Goal: Task Accomplishment & Management: Check status

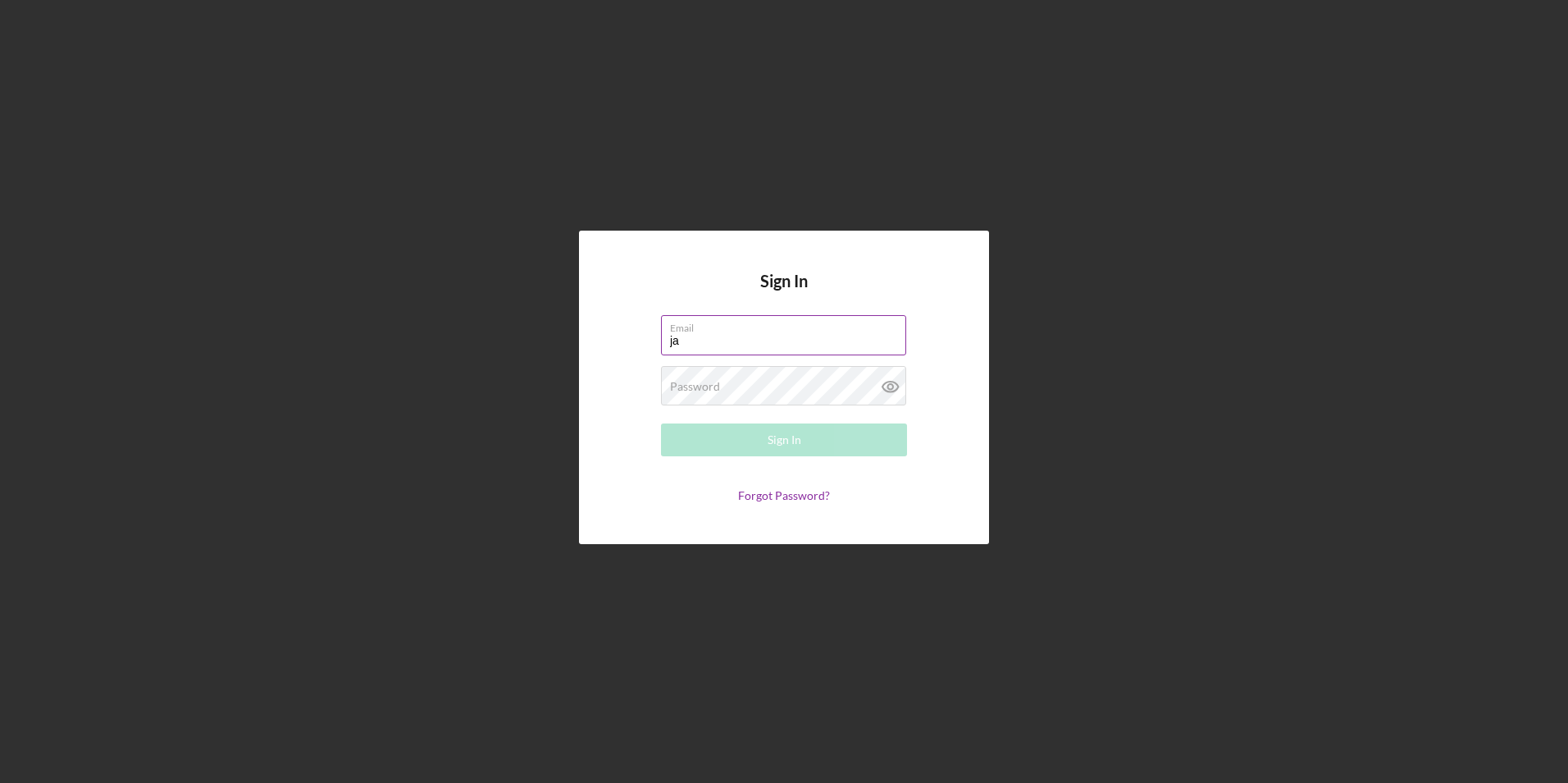
type input "[EMAIL_ADDRESS][DOMAIN_NAME]"
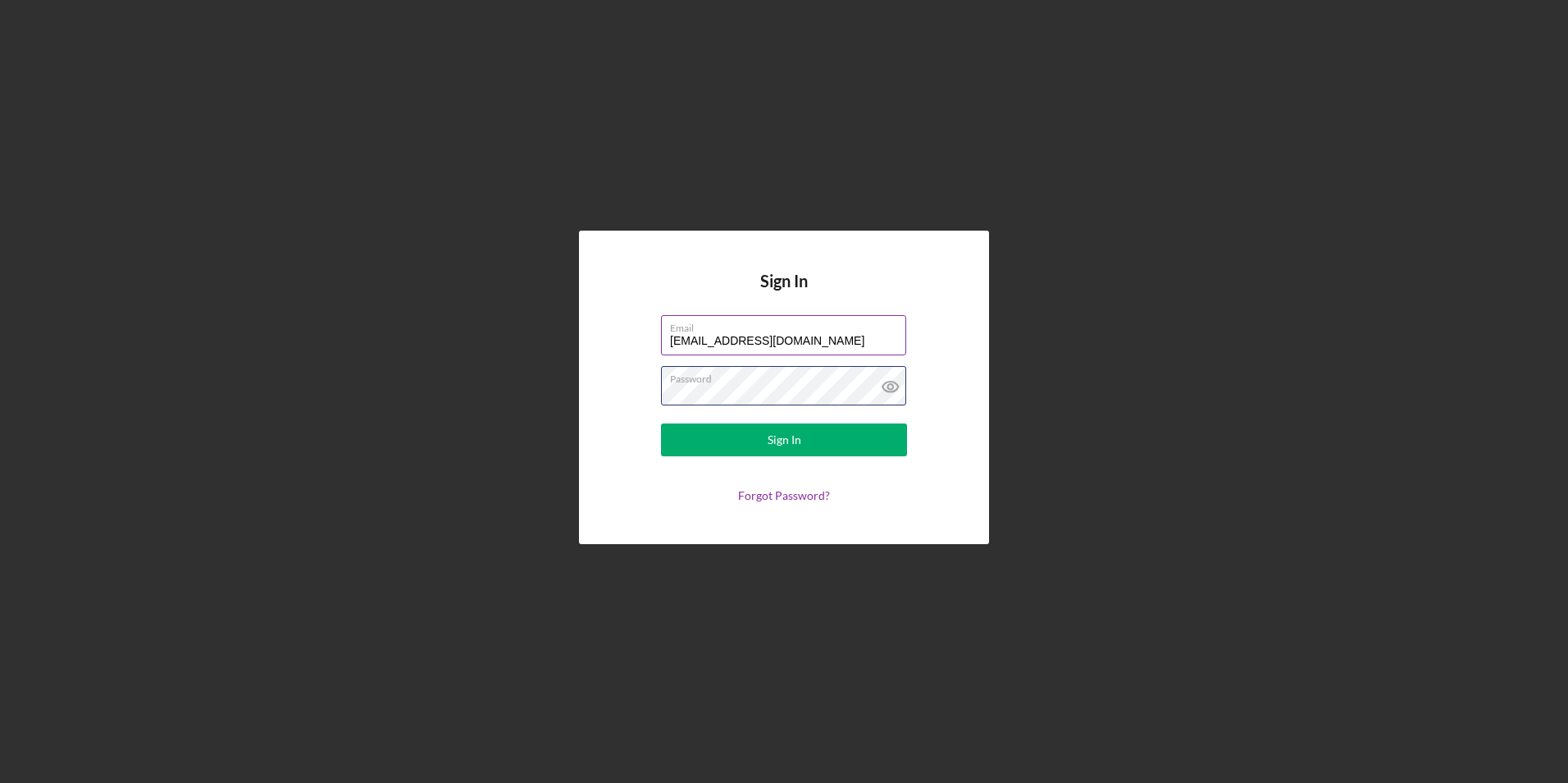
click at [661, 424] on button "Sign In" at bounding box center [784, 440] width 246 height 33
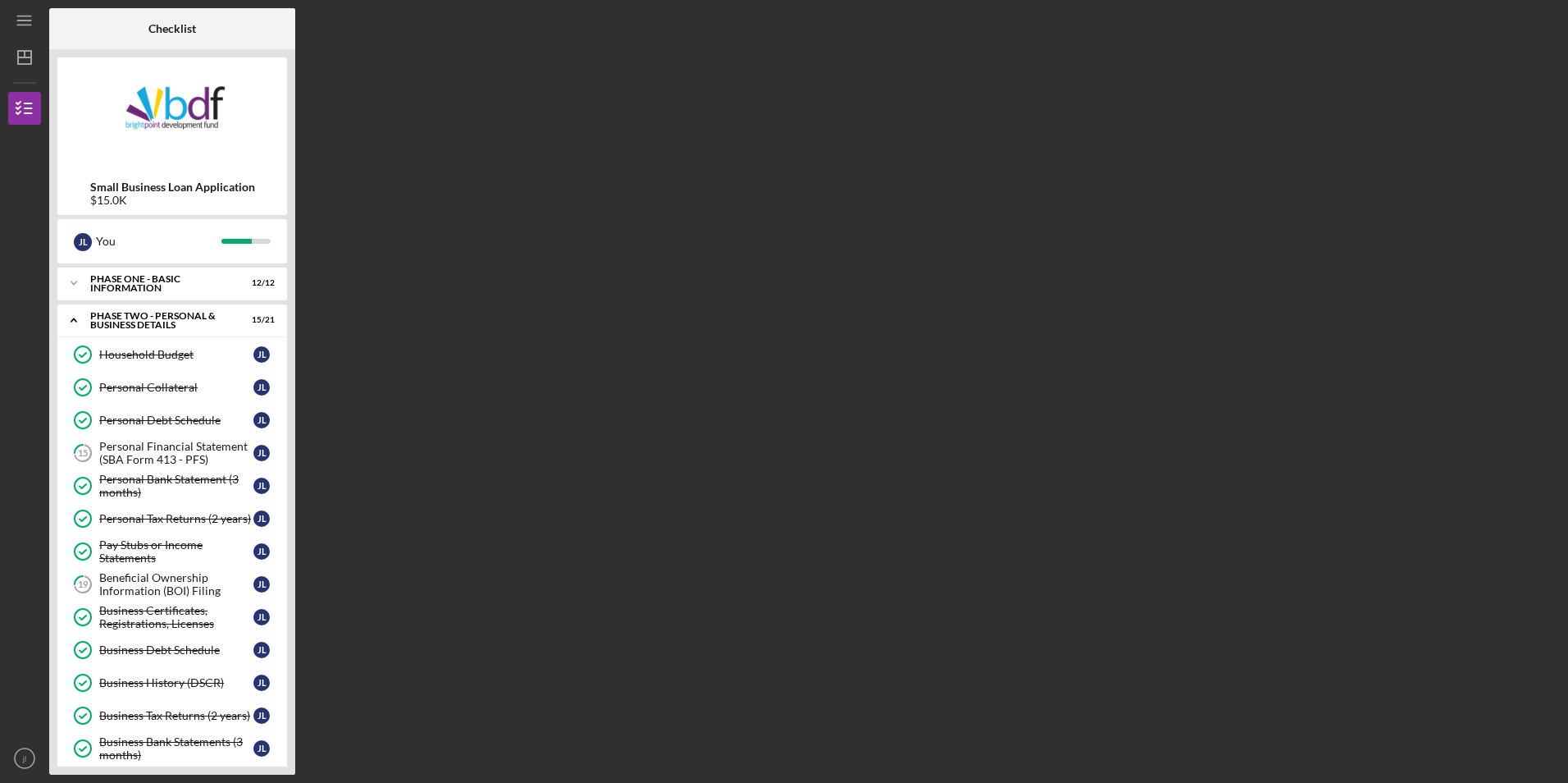
click at [0, 782] on nordpass-portal at bounding box center [0, 783] width 0 height 0
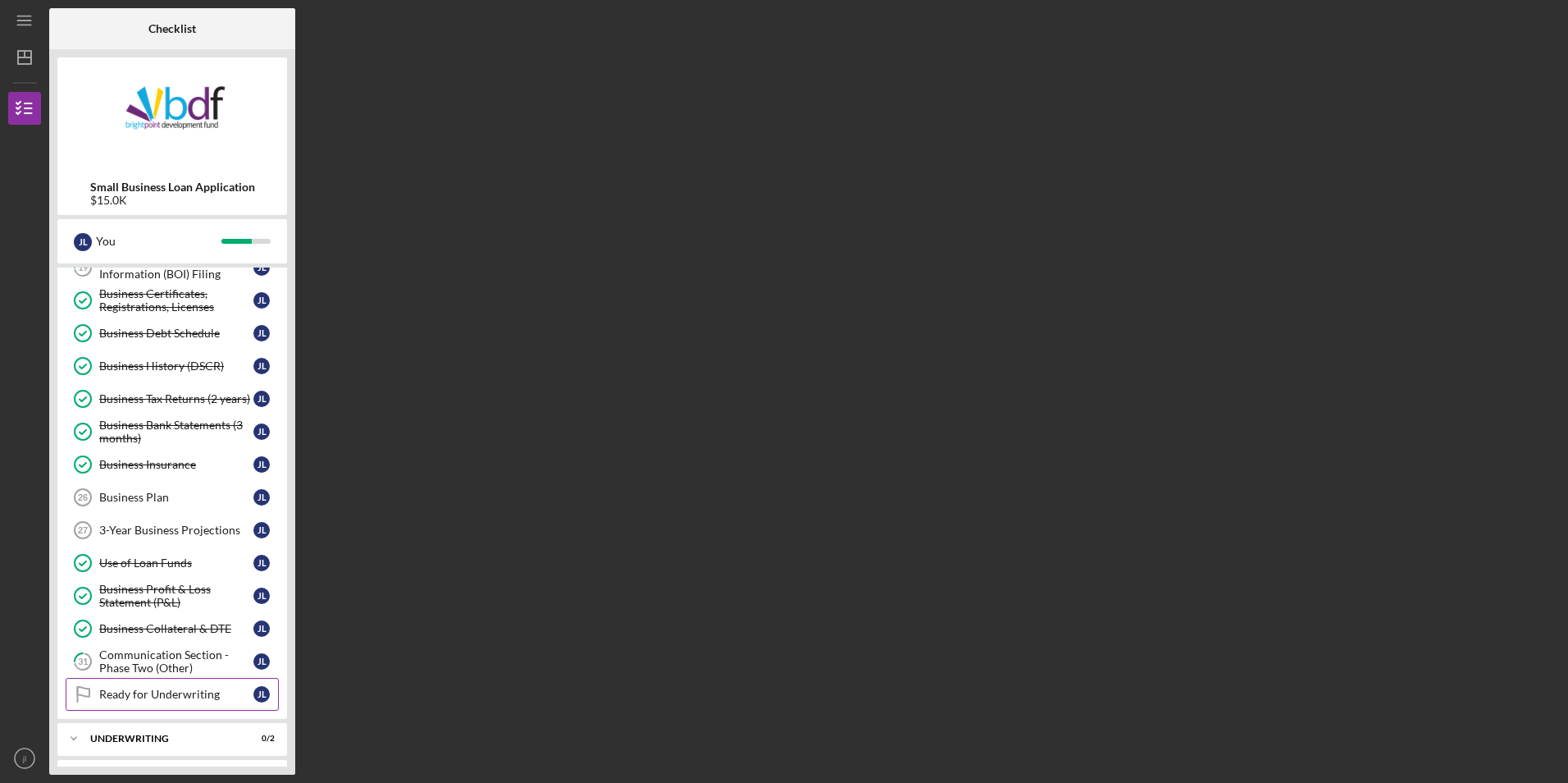
scroll to position [328, 0]
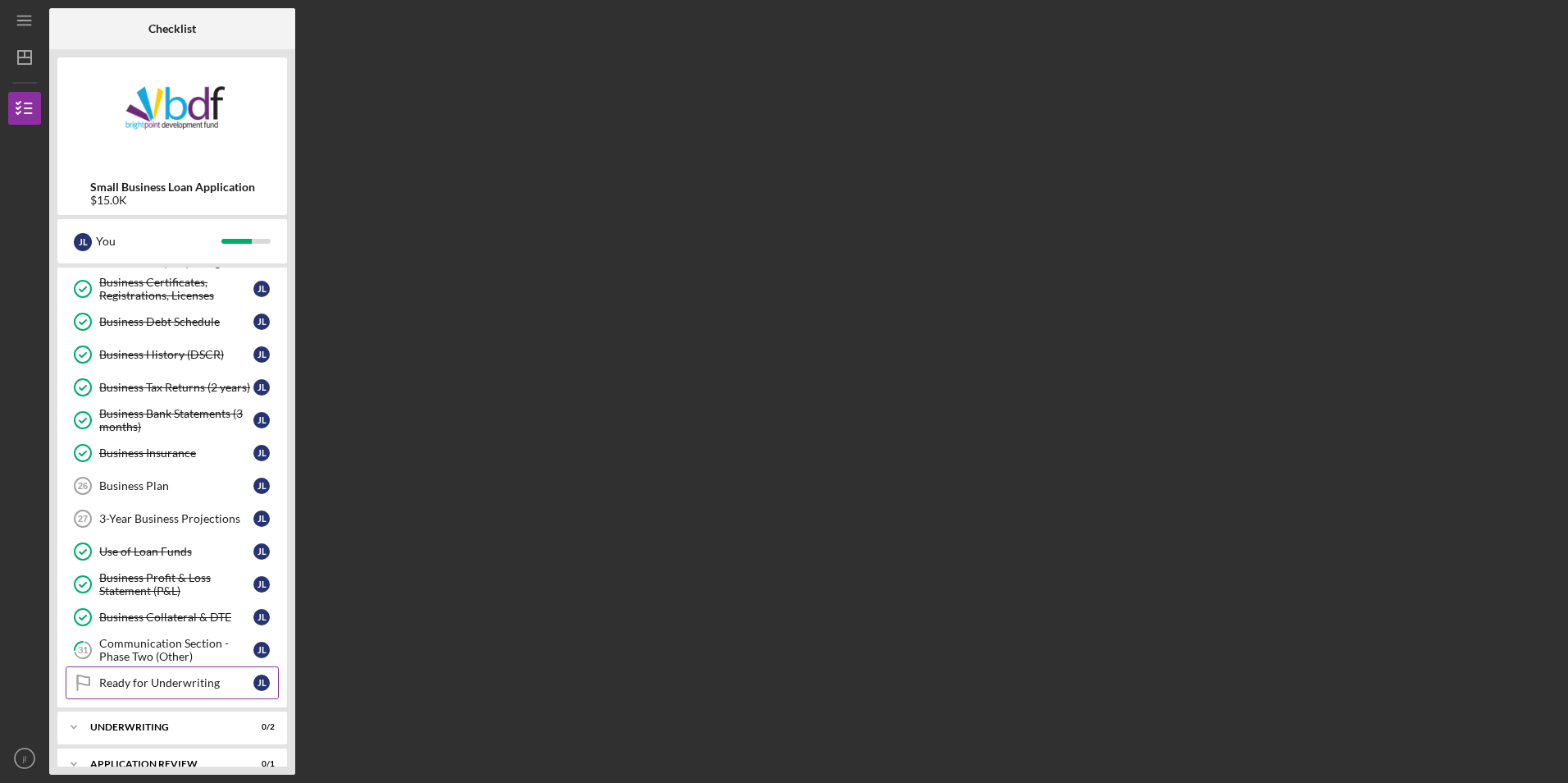
click at [196, 679] on div "Ready for Underwriting" at bounding box center [176, 683] width 154 height 13
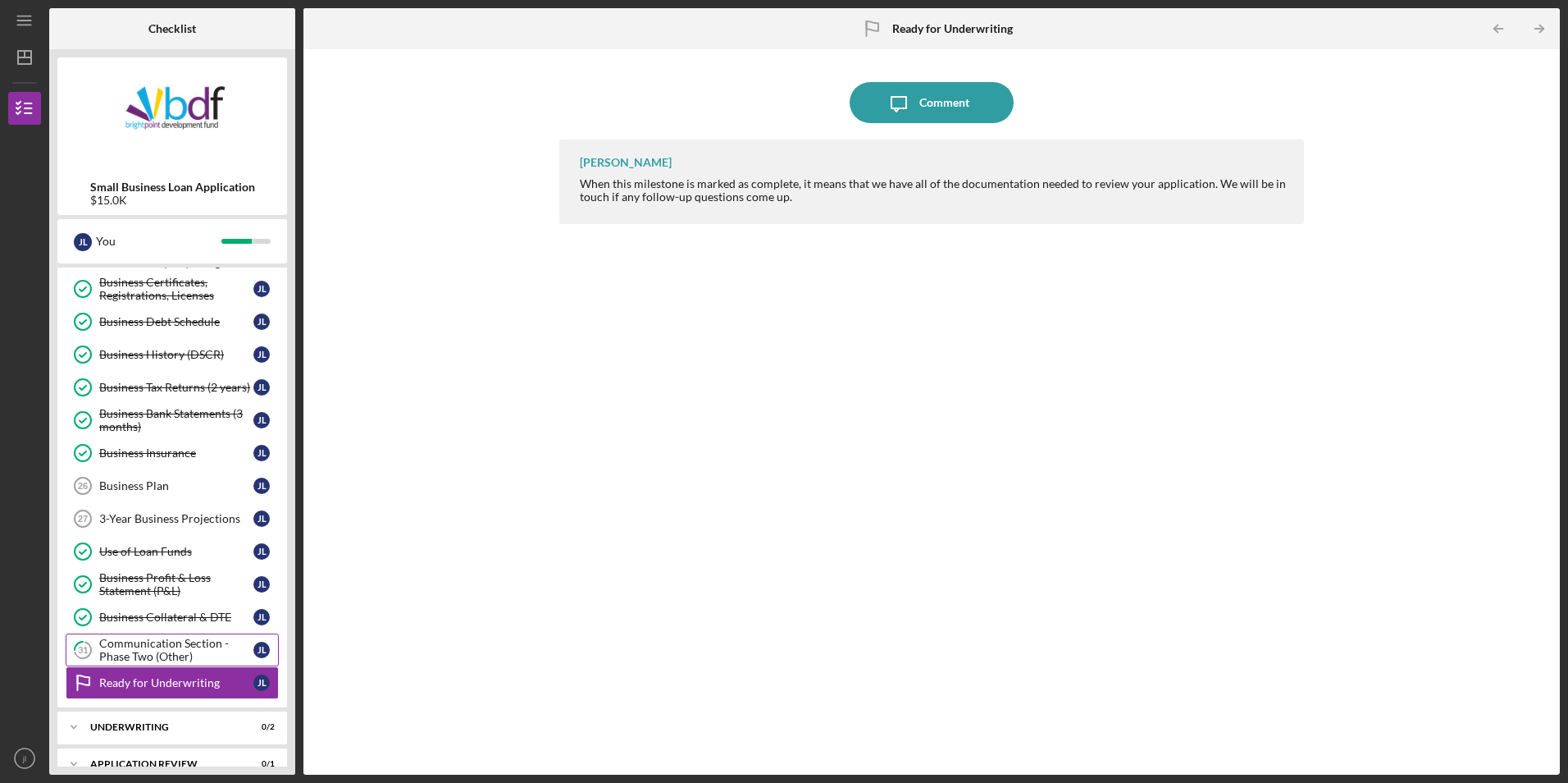
click at [191, 640] on div "Communication Section - Phase Two (Other)" at bounding box center [176, 650] width 154 height 27
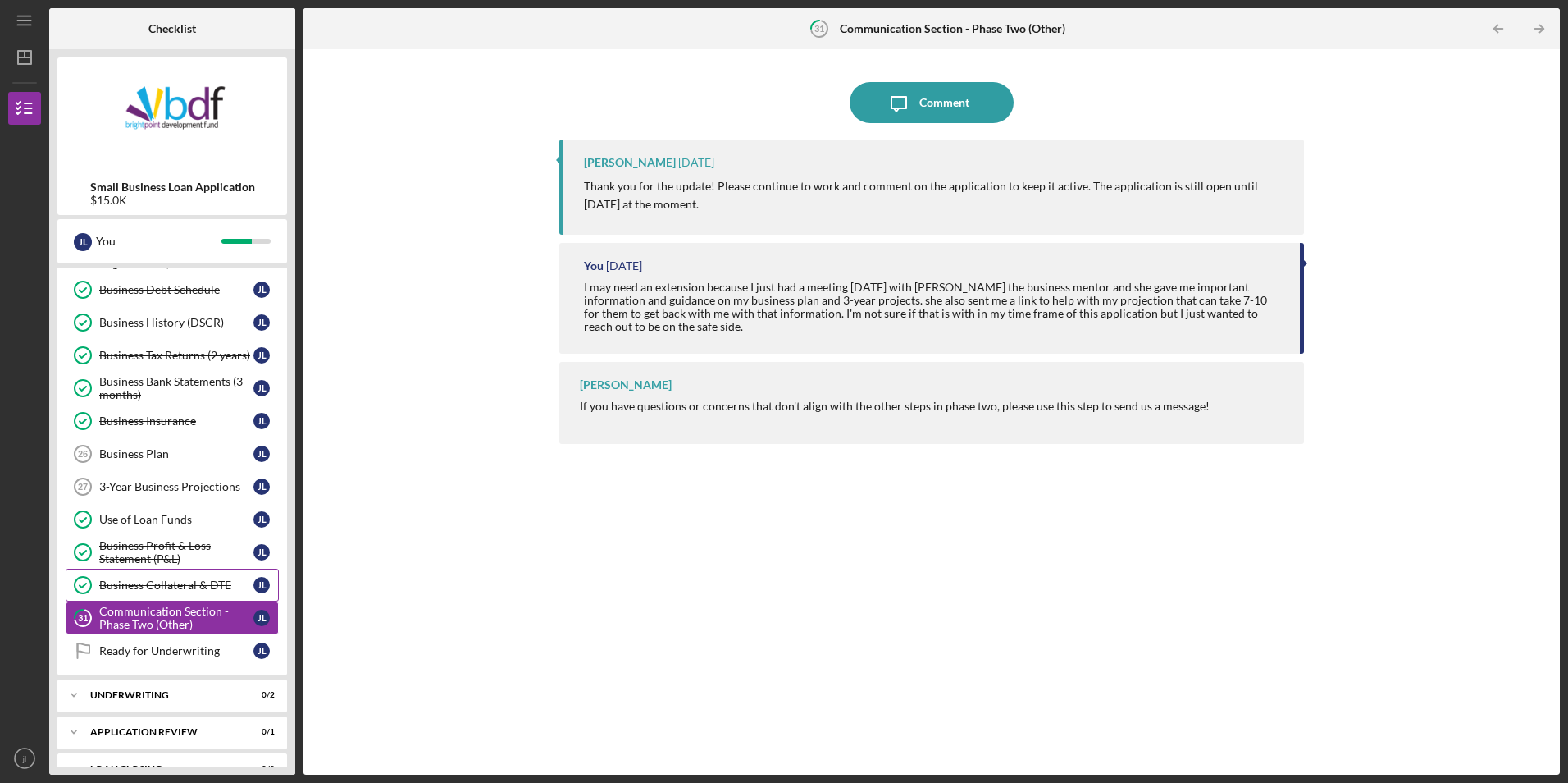
scroll to position [388, 0]
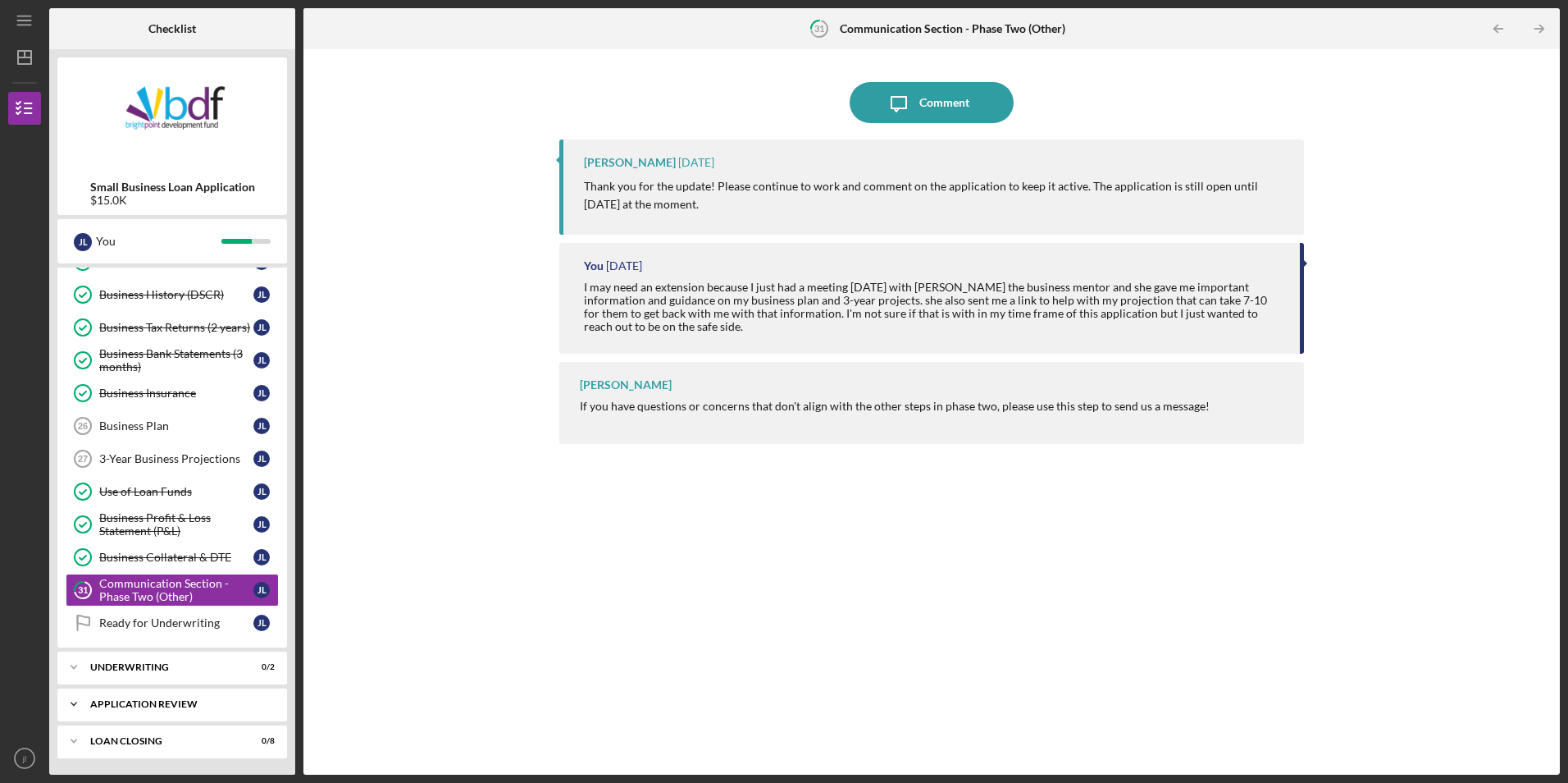
click at [191, 709] on div "Application Review" at bounding box center [178, 704] width 176 height 10
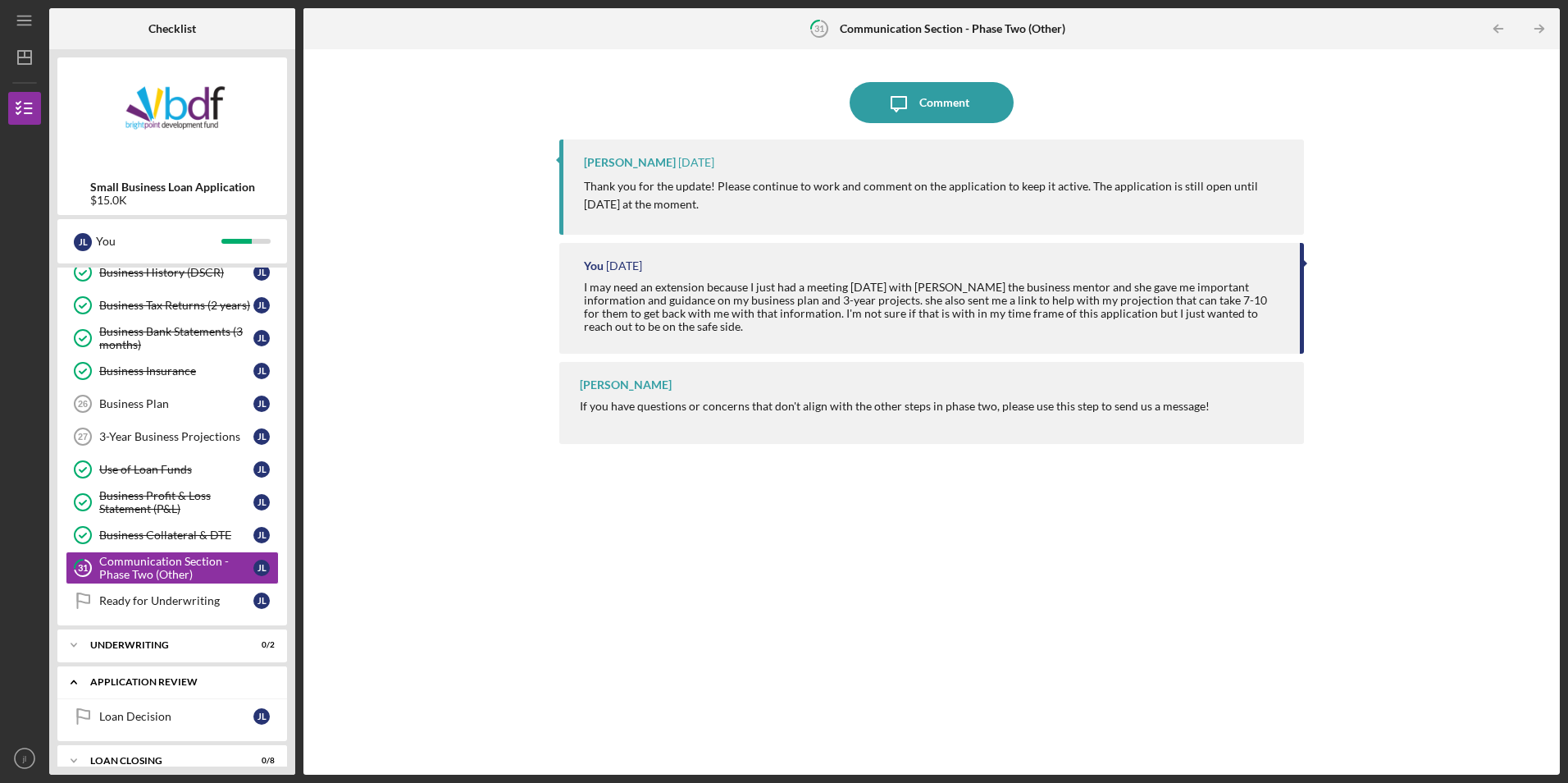
scroll to position [430, 0]
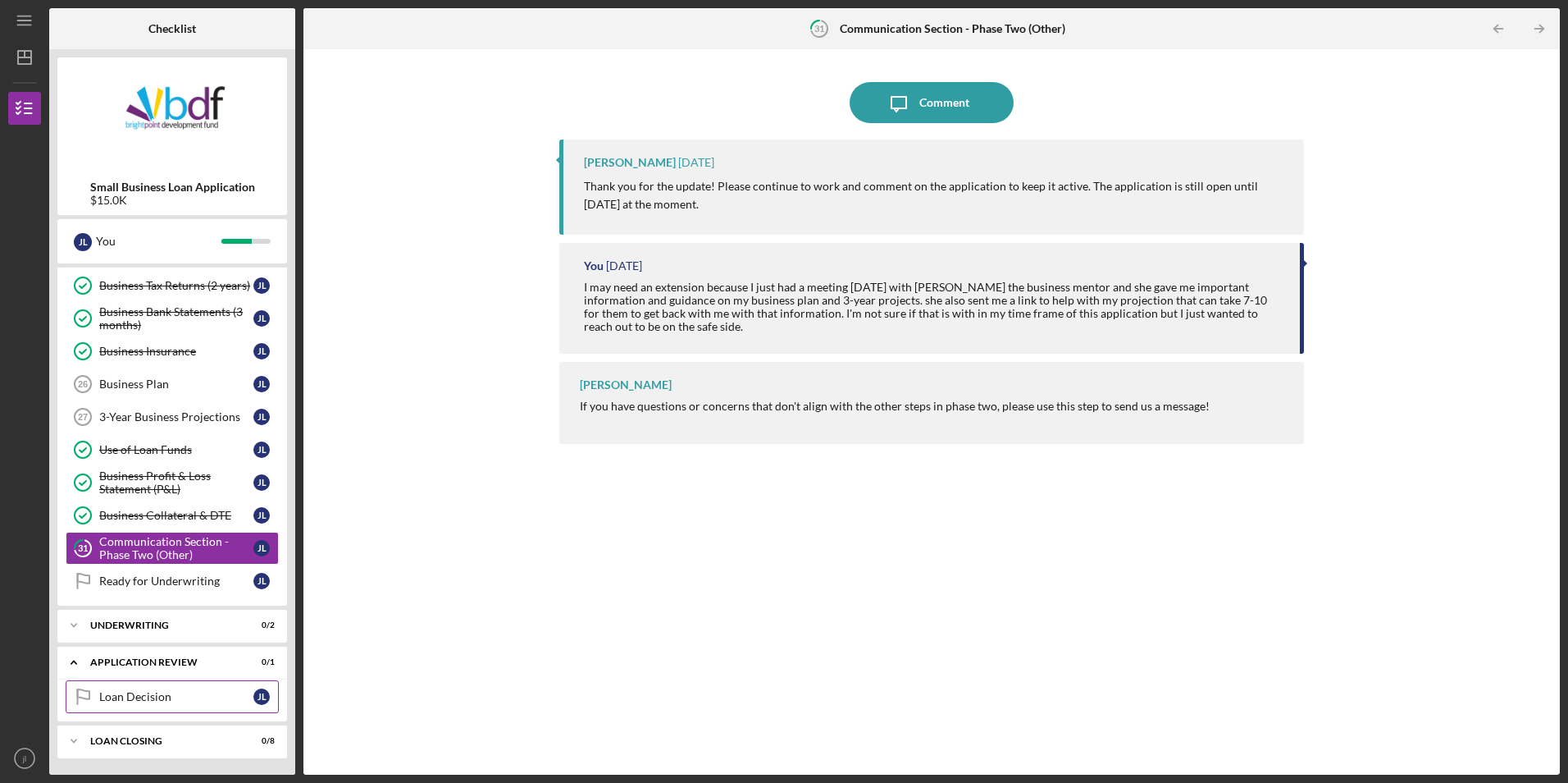
click at [180, 693] on div "Loan Decision" at bounding box center [176, 697] width 154 height 13
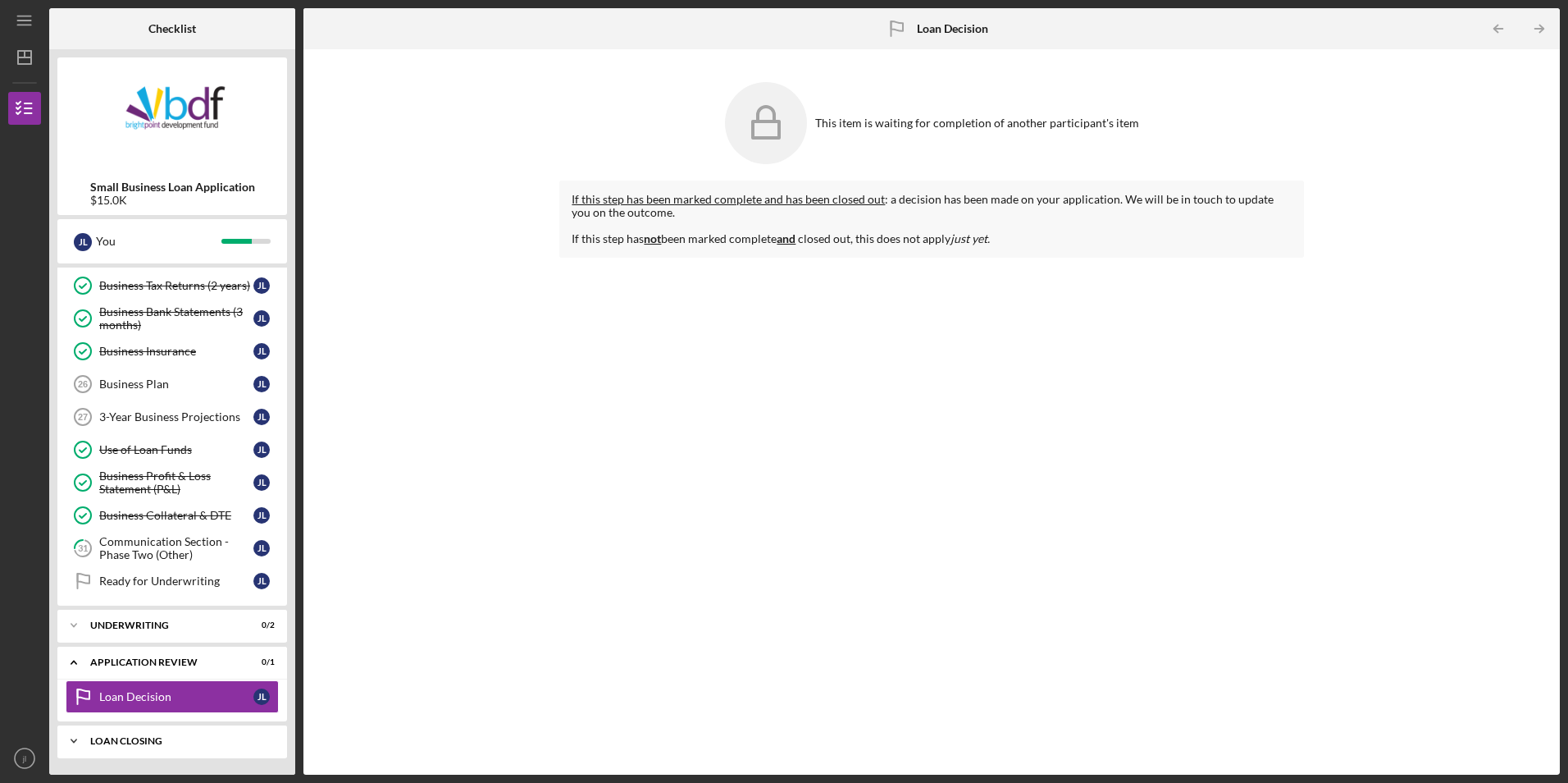
click at [170, 738] on div "Loan Closing" at bounding box center [178, 741] width 176 height 10
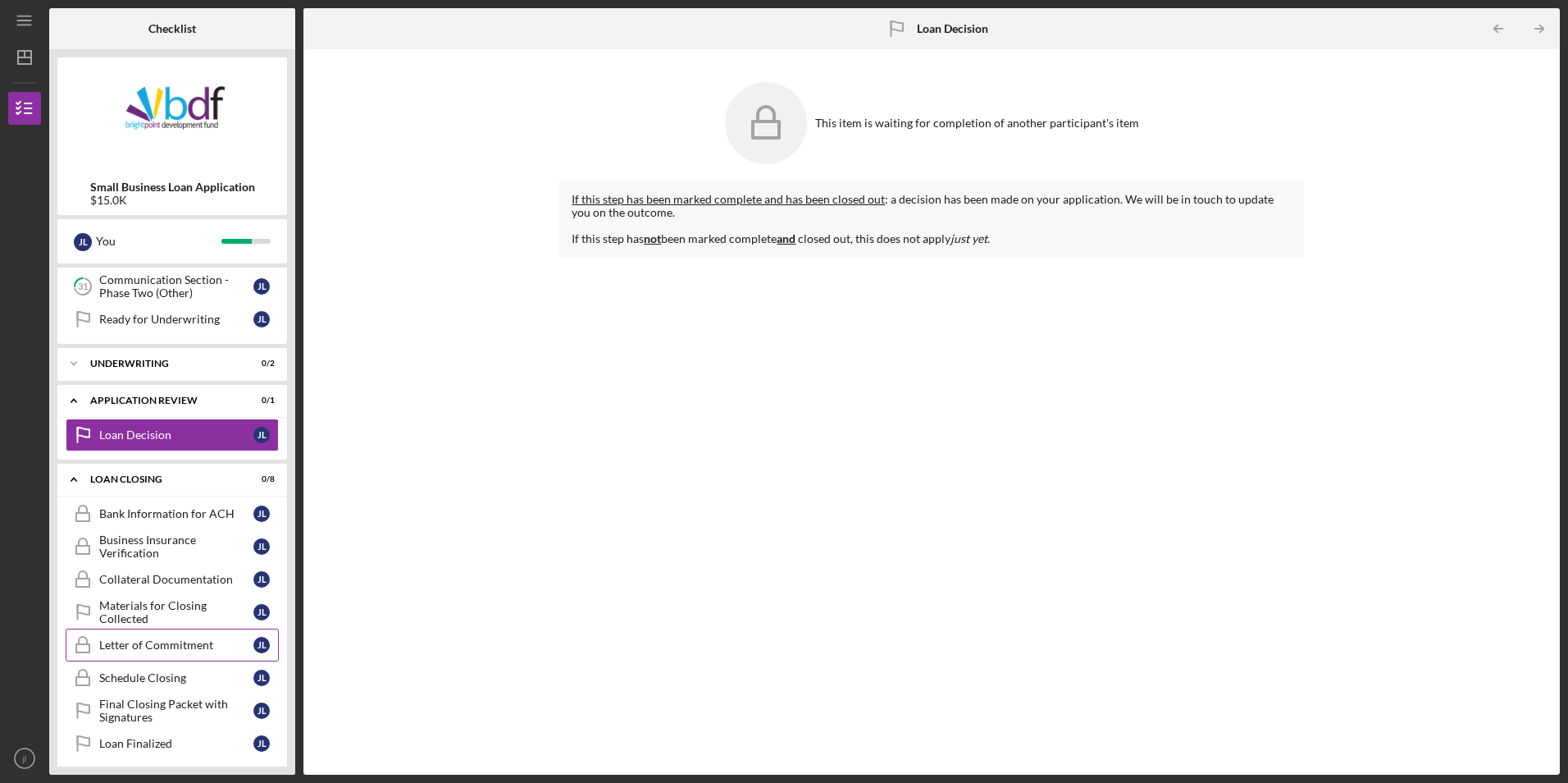
scroll to position [702, 0]
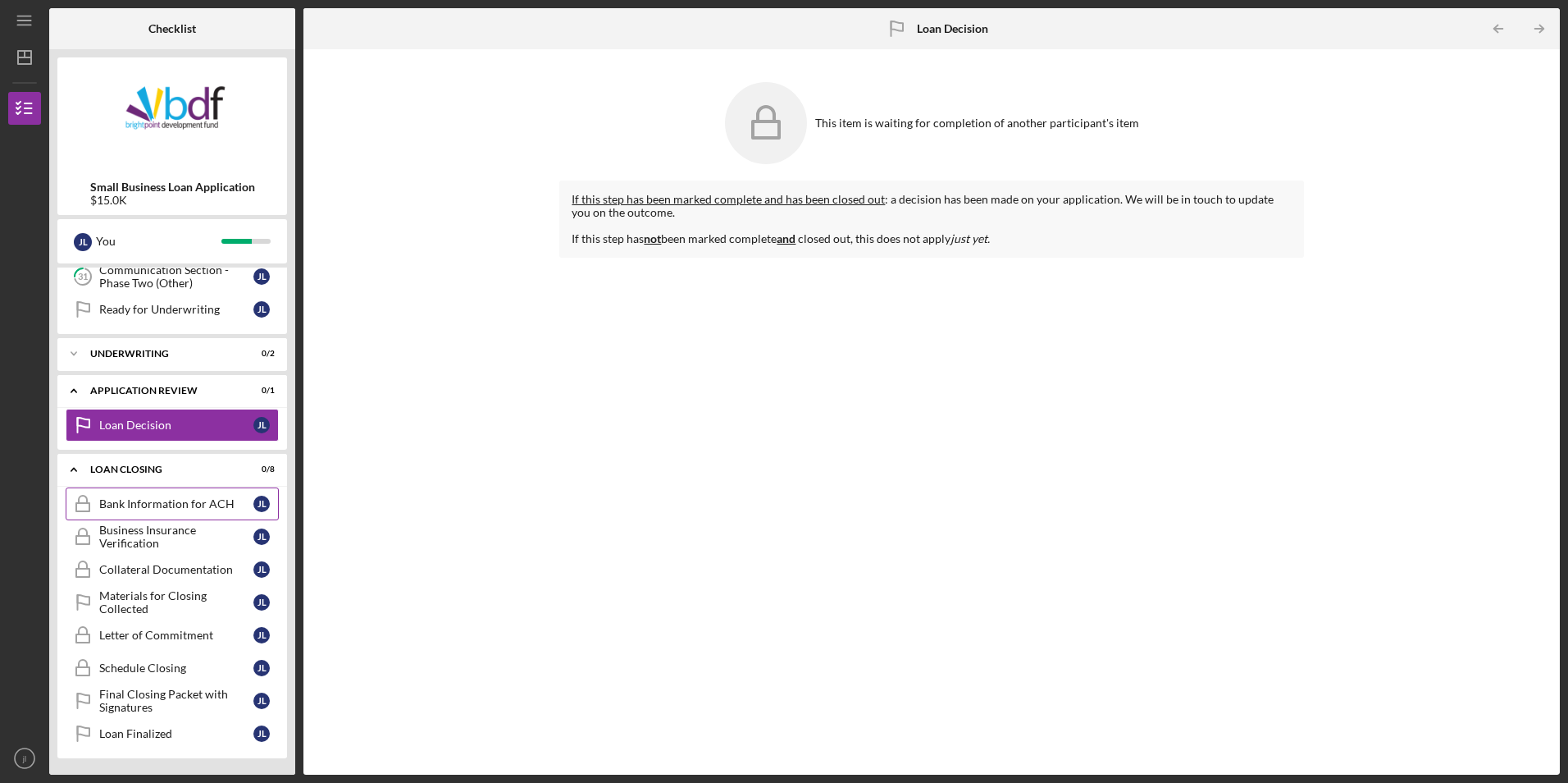
click at [181, 509] on div "Bank Information for ACH" at bounding box center [176, 504] width 154 height 13
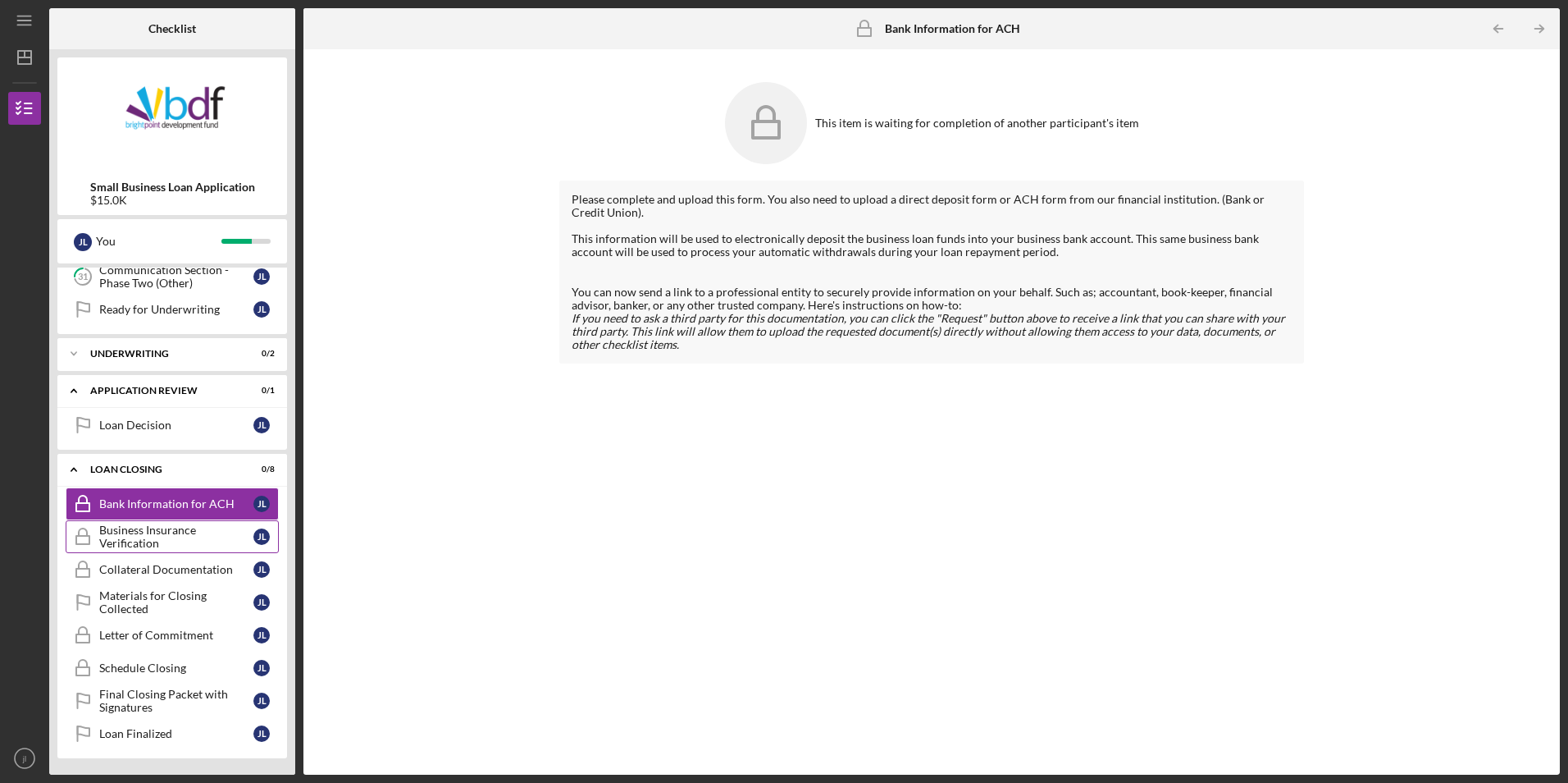
click at [197, 545] on div "Business Insurance Verification" at bounding box center [176, 537] width 154 height 27
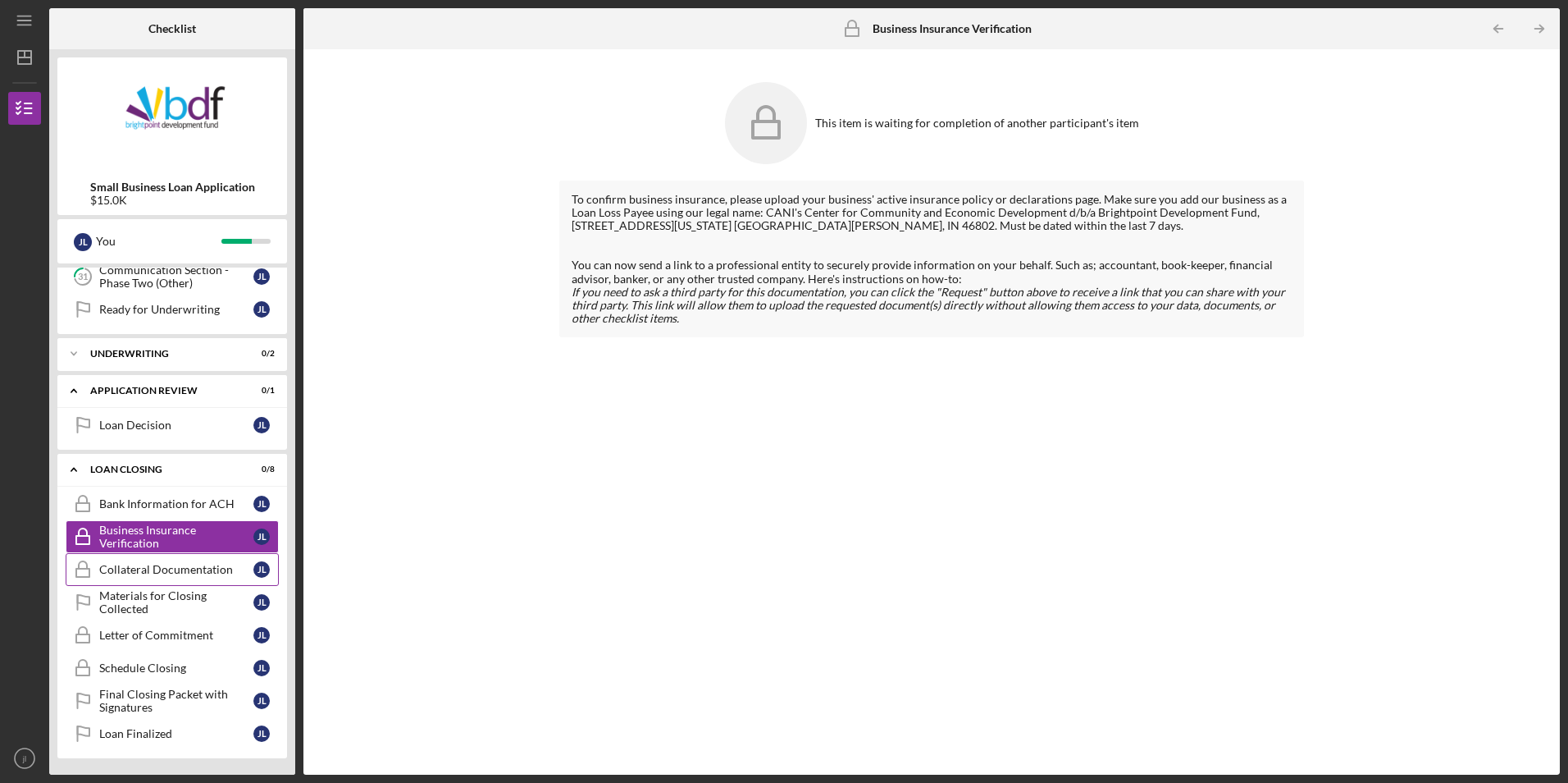
click at [183, 574] on div "Collateral Documentation" at bounding box center [176, 570] width 154 height 13
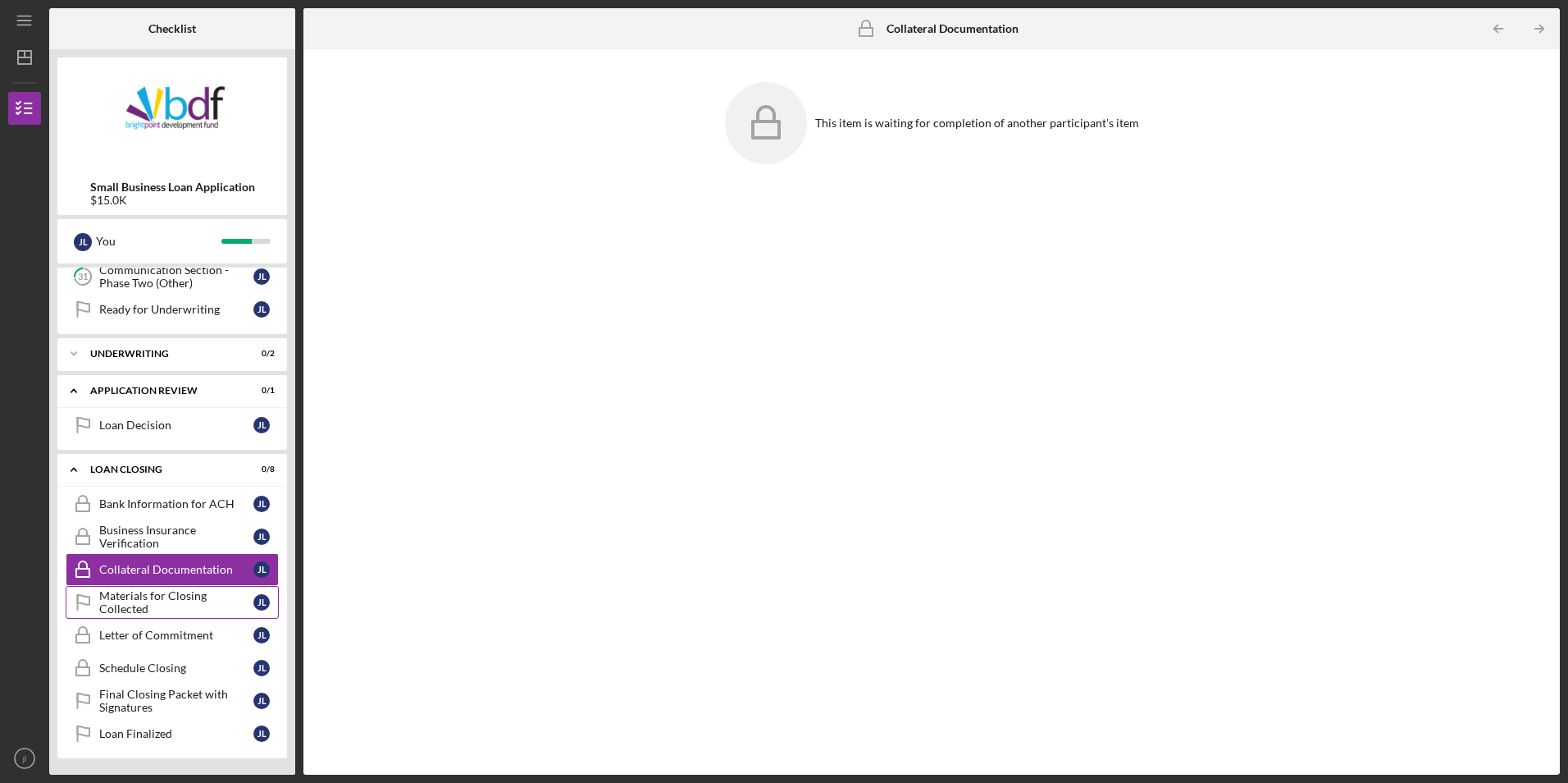
click at [182, 610] on div "Materials for Closing Collected" at bounding box center [176, 602] width 154 height 27
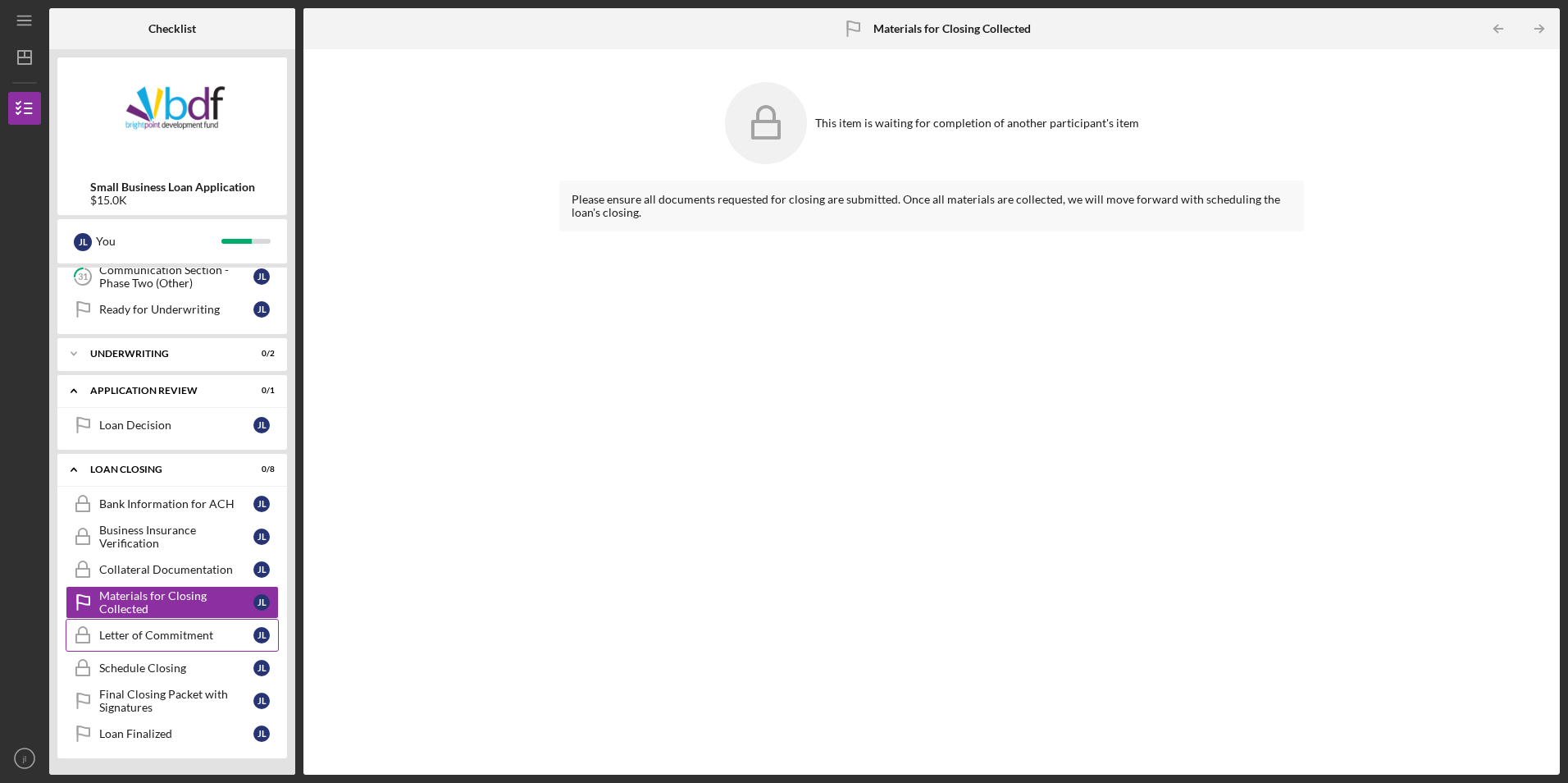
click at [165, 643] on link "Letter of Commitment Letter of Commitment [PERSON_NAME]" at bounding box center [172, 635] width 213 height 33
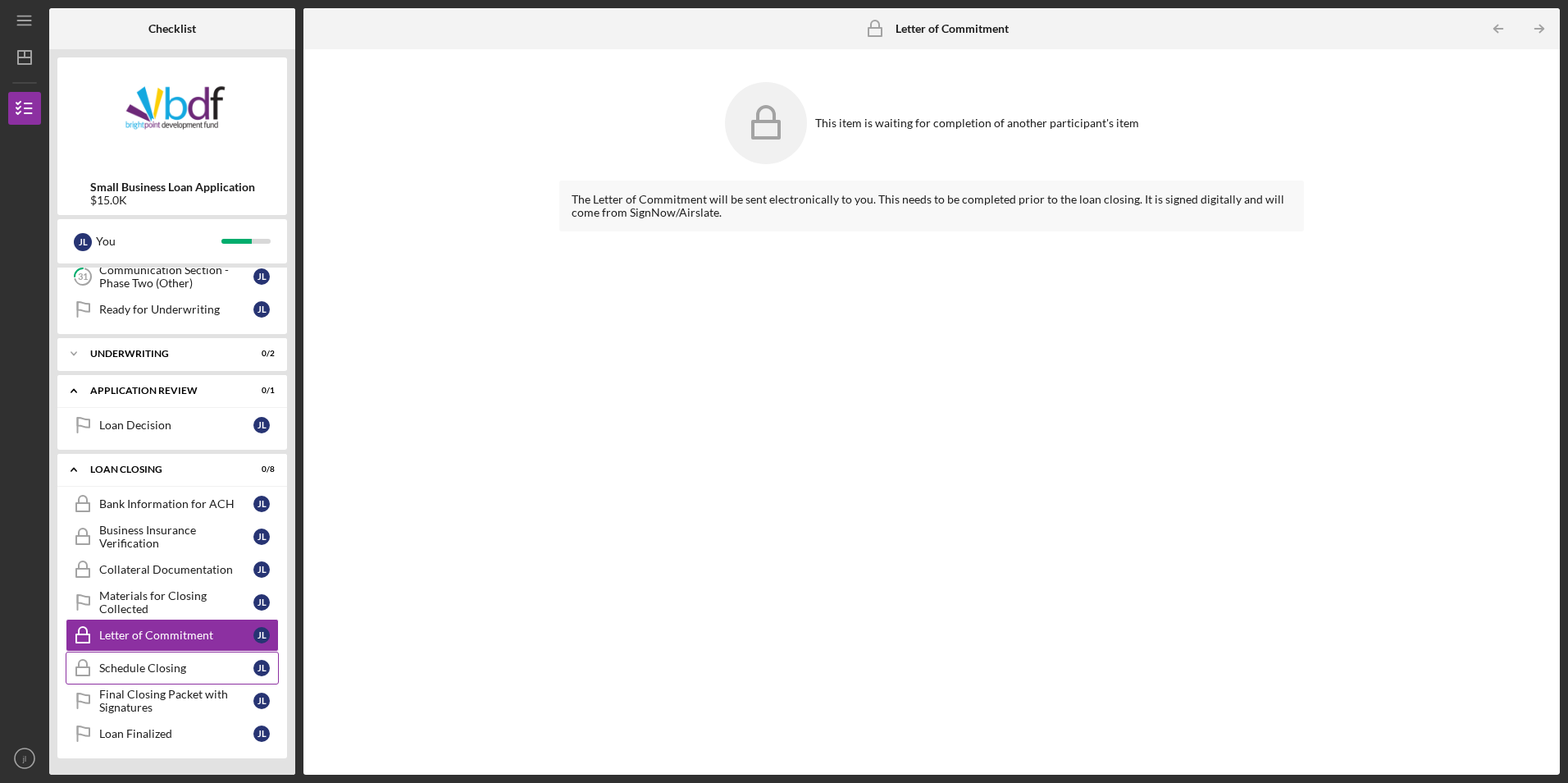
click at [177, 669] on div "Schedule Closing" at bounding box center [176, 668] width 154 height 13
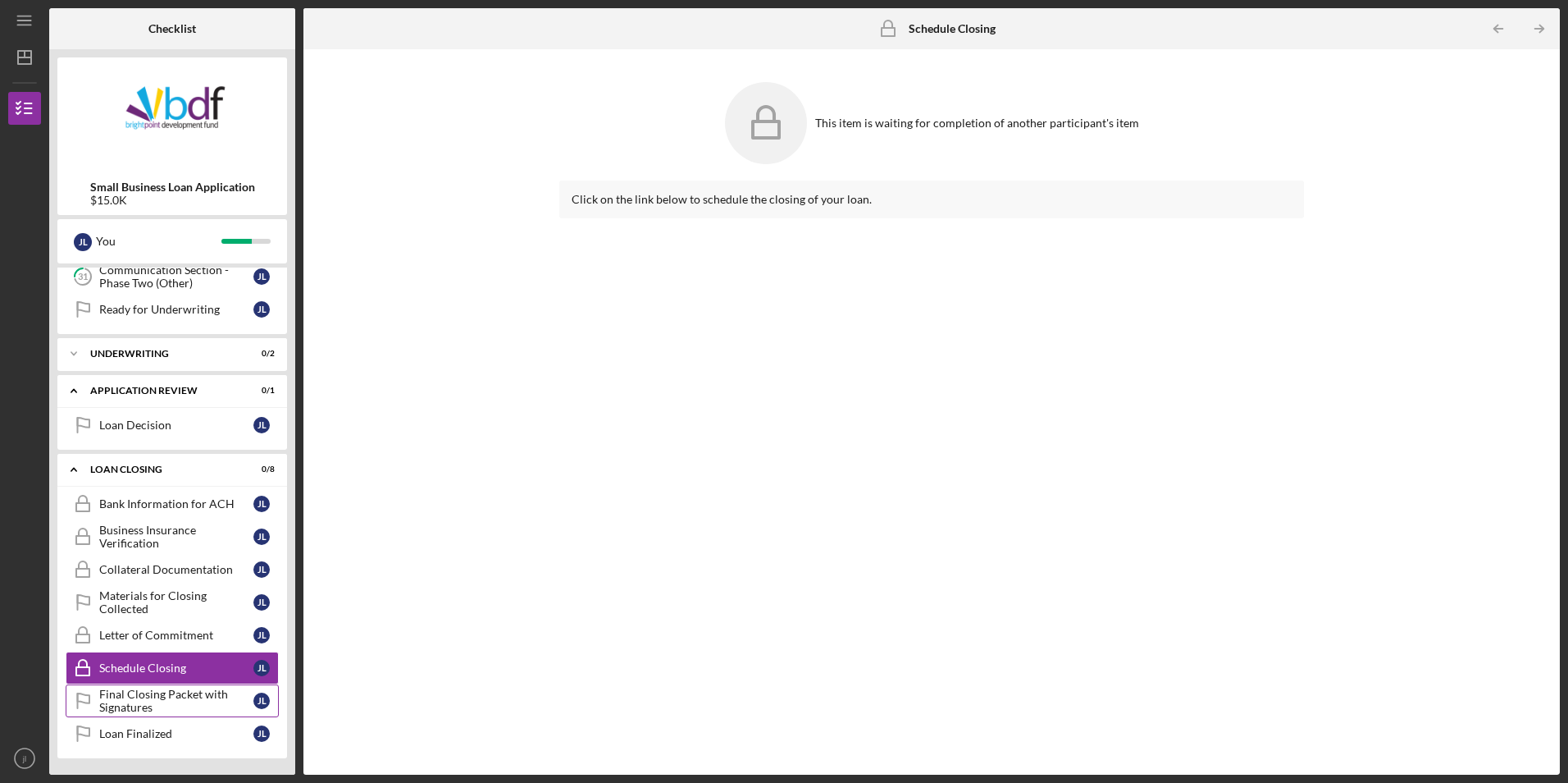
click at [175, 706] on div "Final Closing Packet with Signatures" at bounding box center [176, 700] width 154 height 27
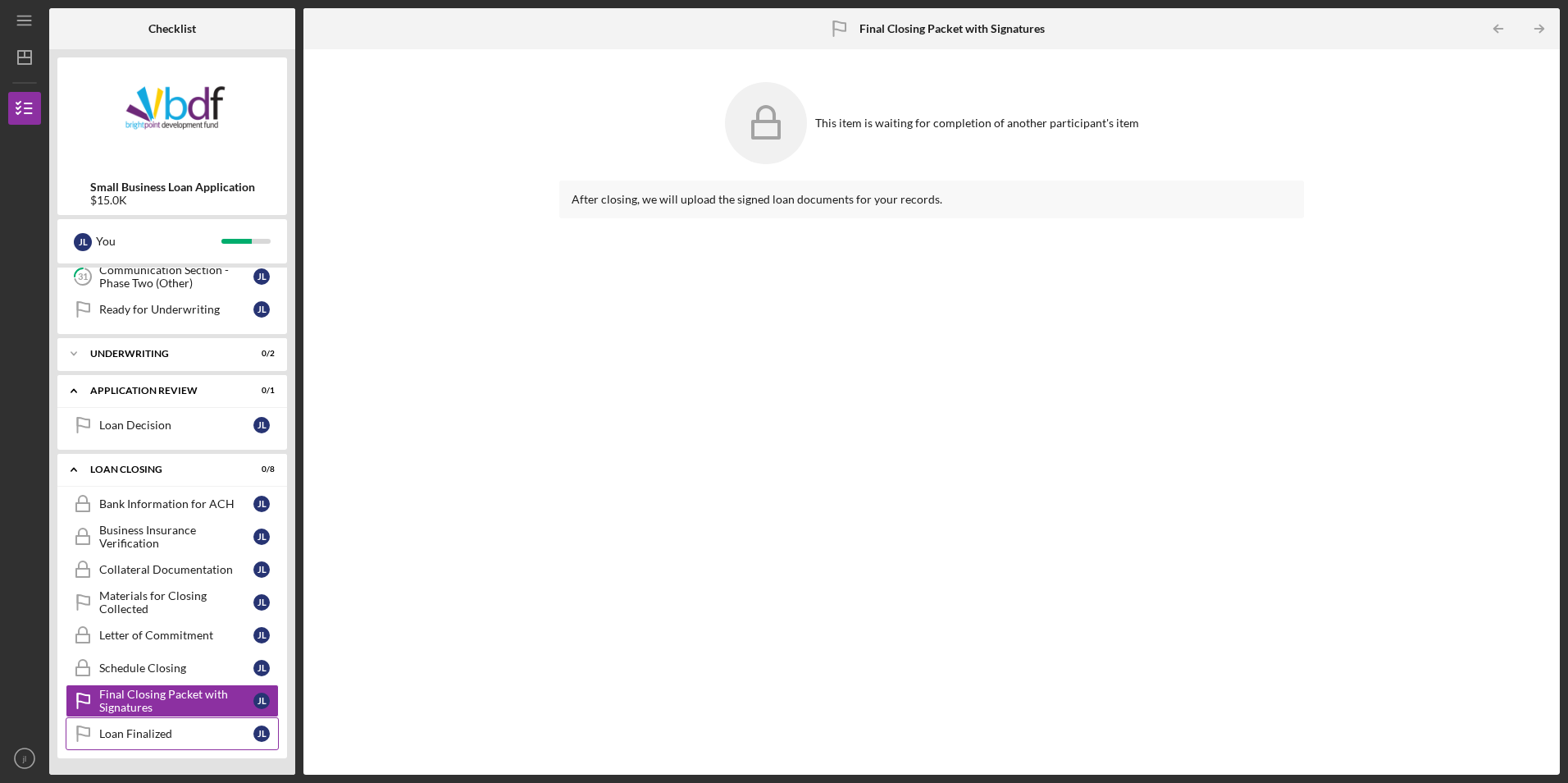
click at [175, 730] on div "Loan Finalized" at bounding box center [176, 733] width 154 height 13
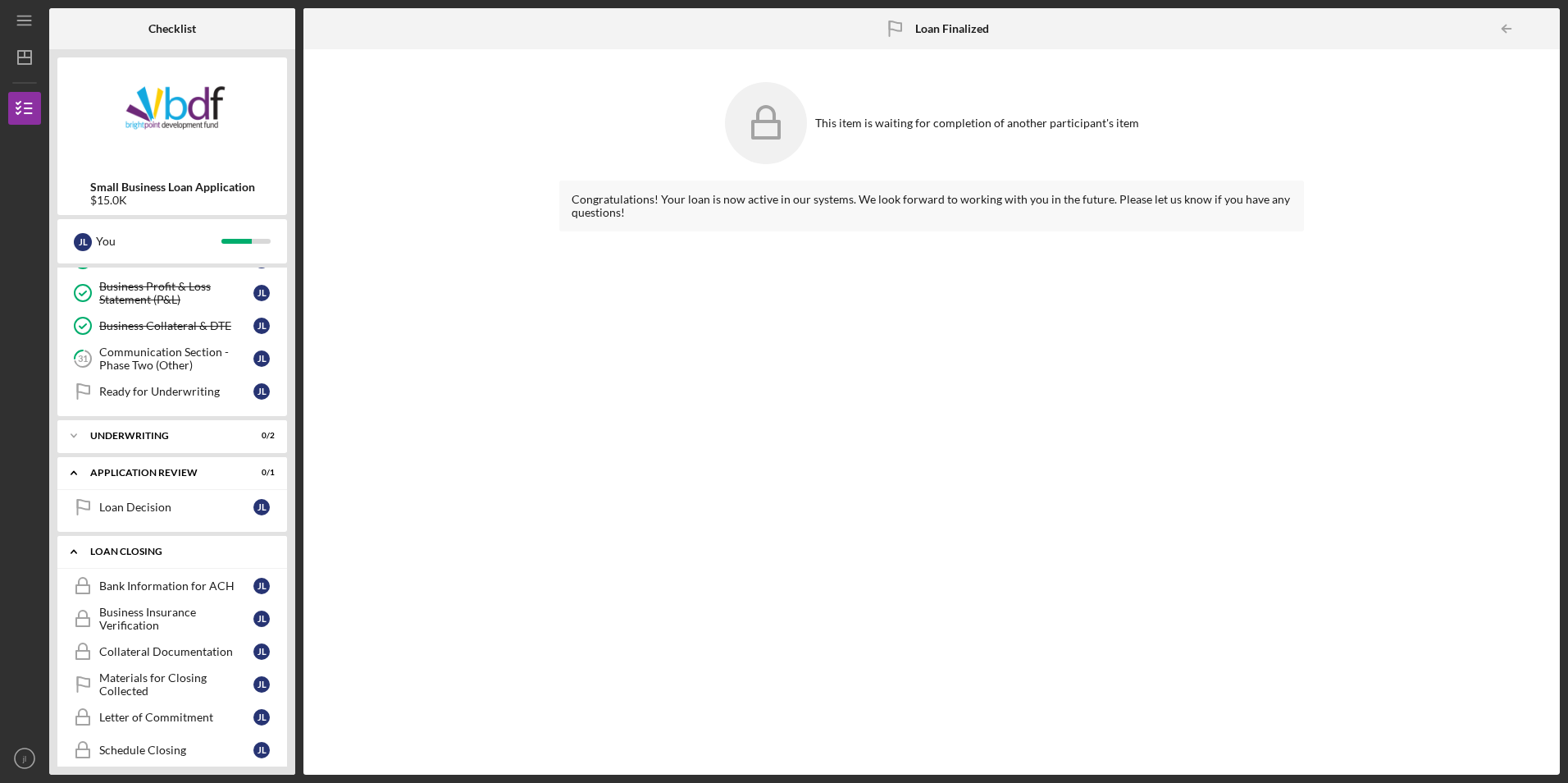
click at [164, 548] on div "Loan Closing" at bounding box center [178, 551] width 176 height 10
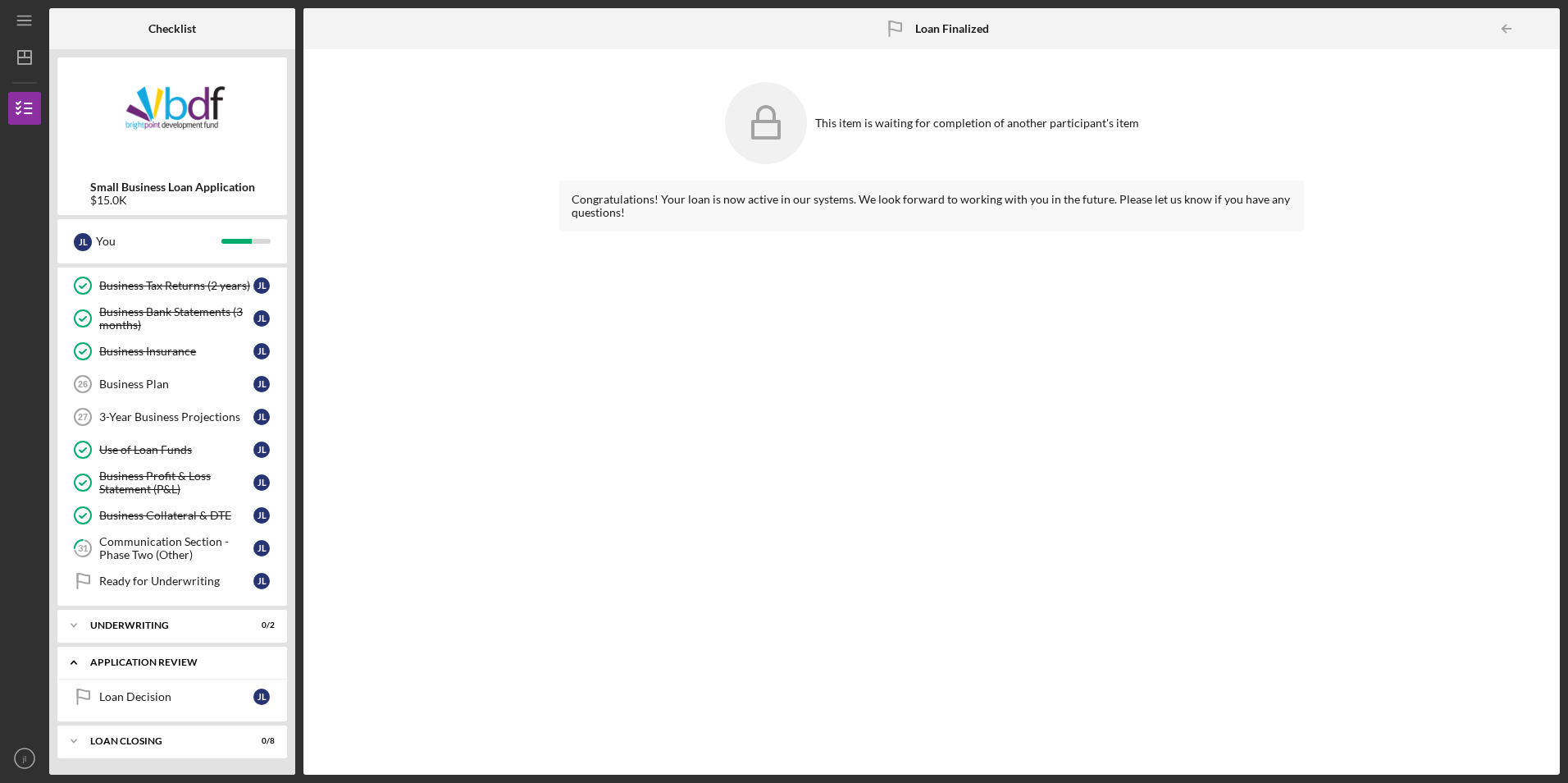
click at [134, 666] on div "Application Review" at bounding box center [178, 662] width 176 height 10
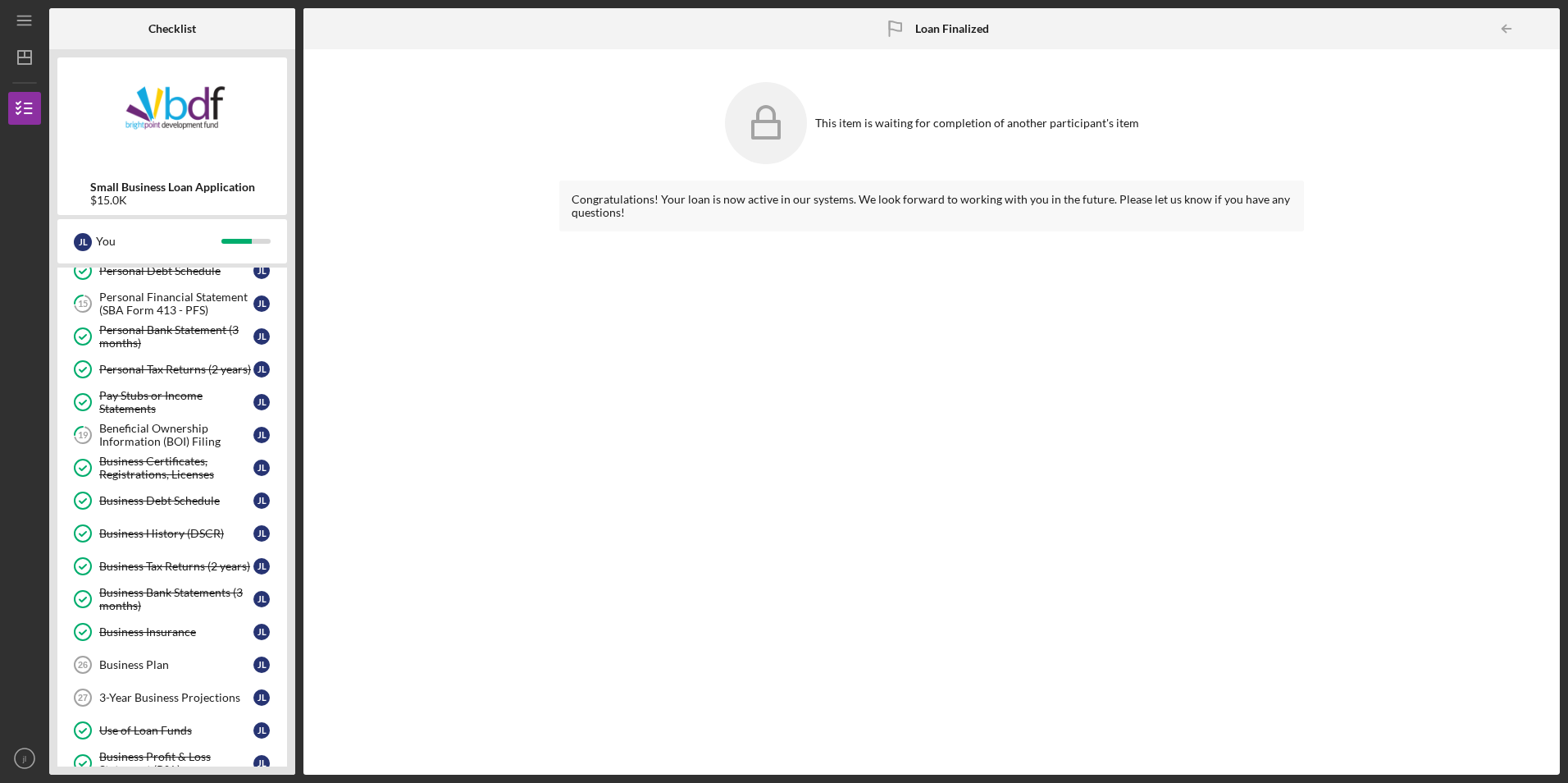
scroll to position [142, 0]
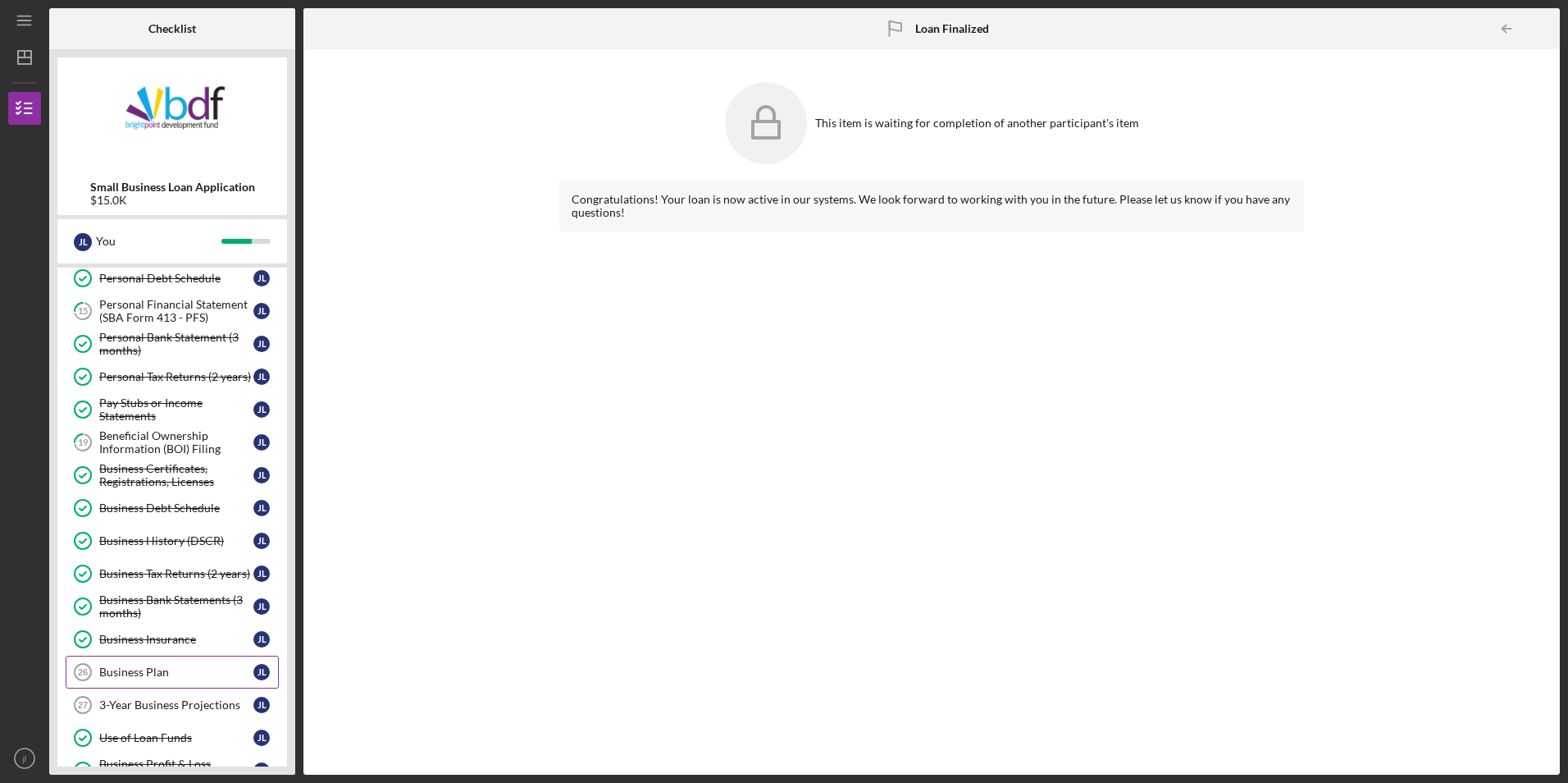
click at [147, 670] on div "Business Plan" at bounding box center [176, 672] width 154 height 13
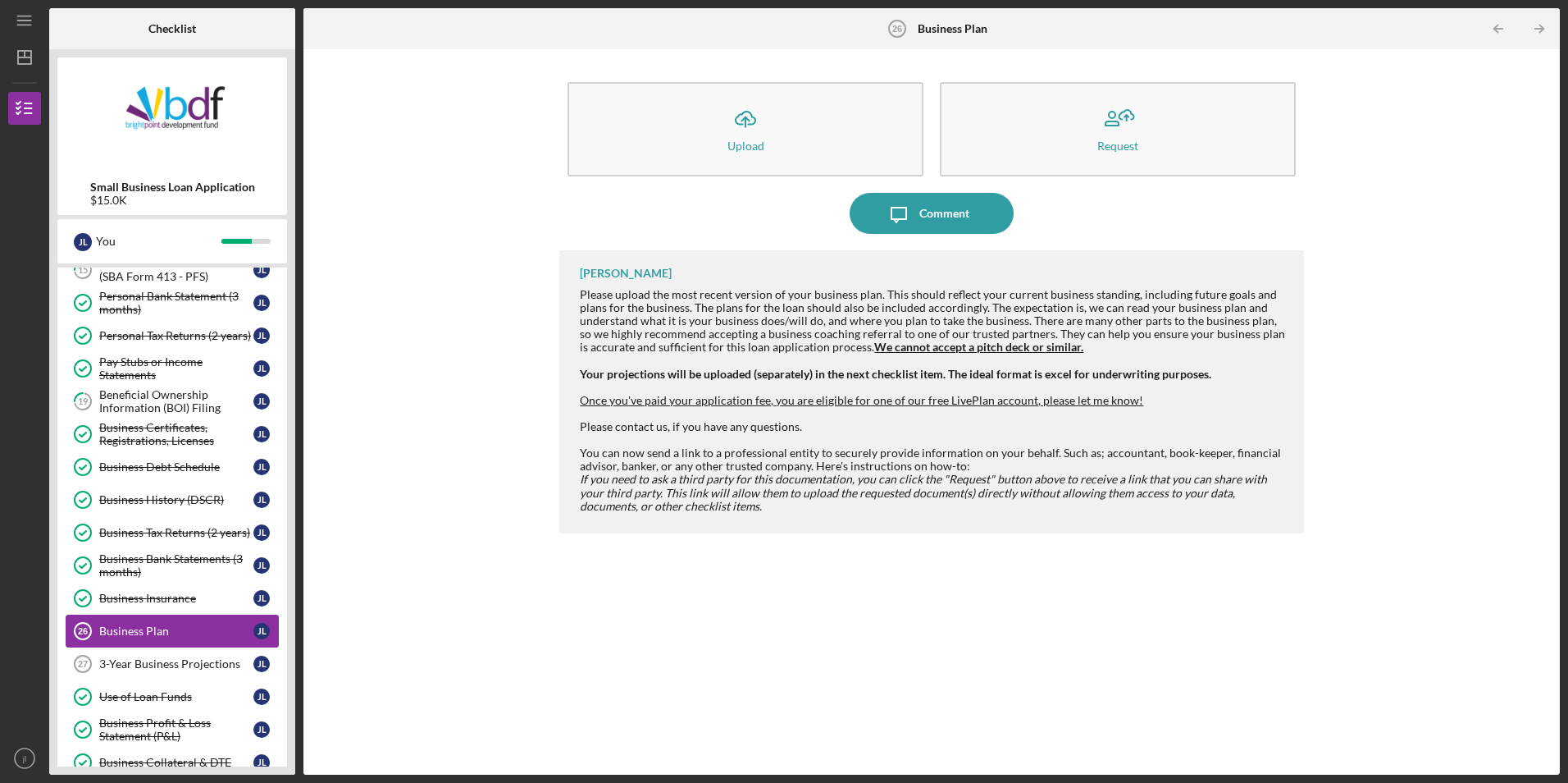
scroll to position [224, 0]
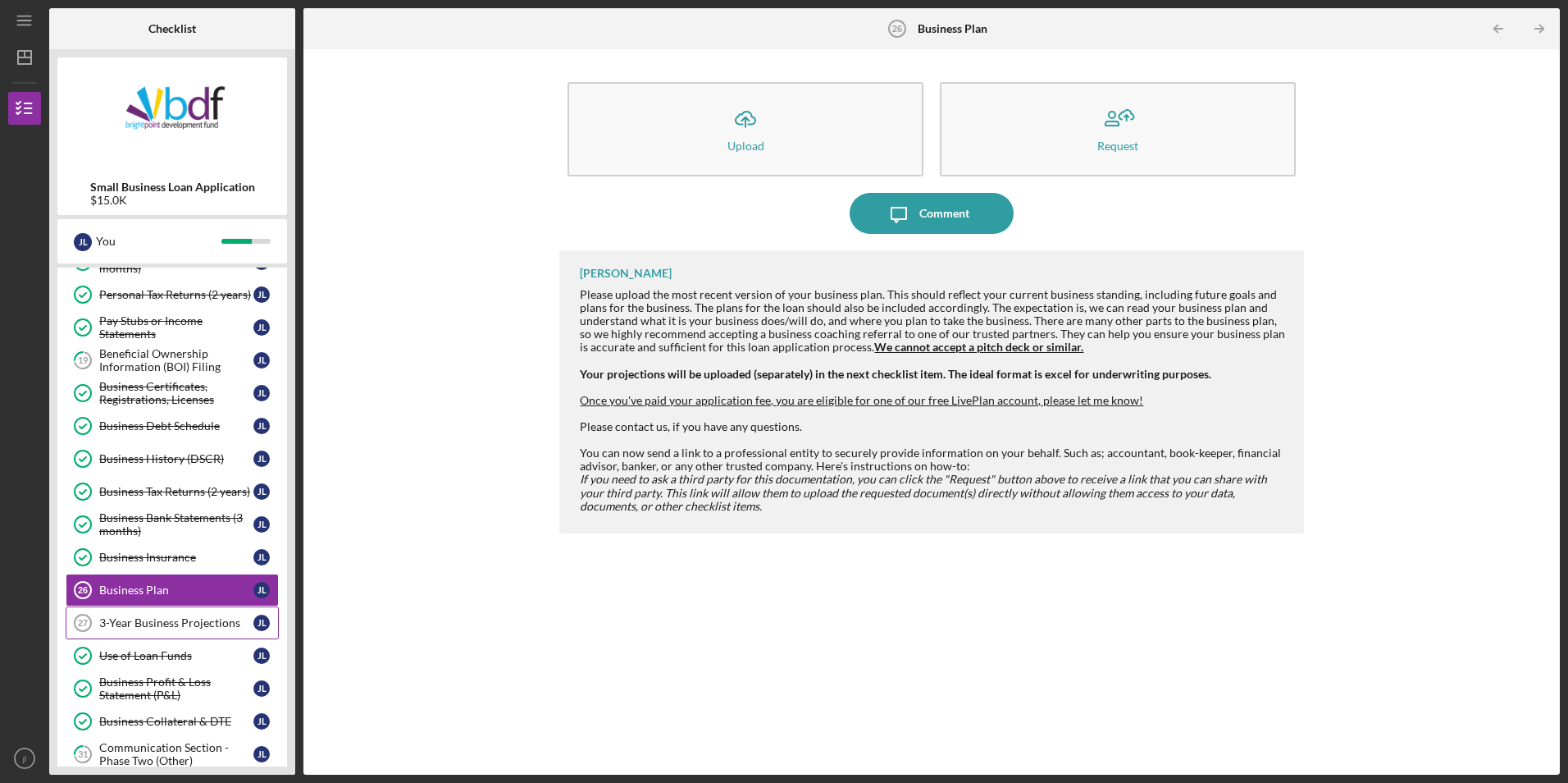
click at [204, 628] on div "3-Year Business Projections" at bounding box center [176, 623] width 154 height 13
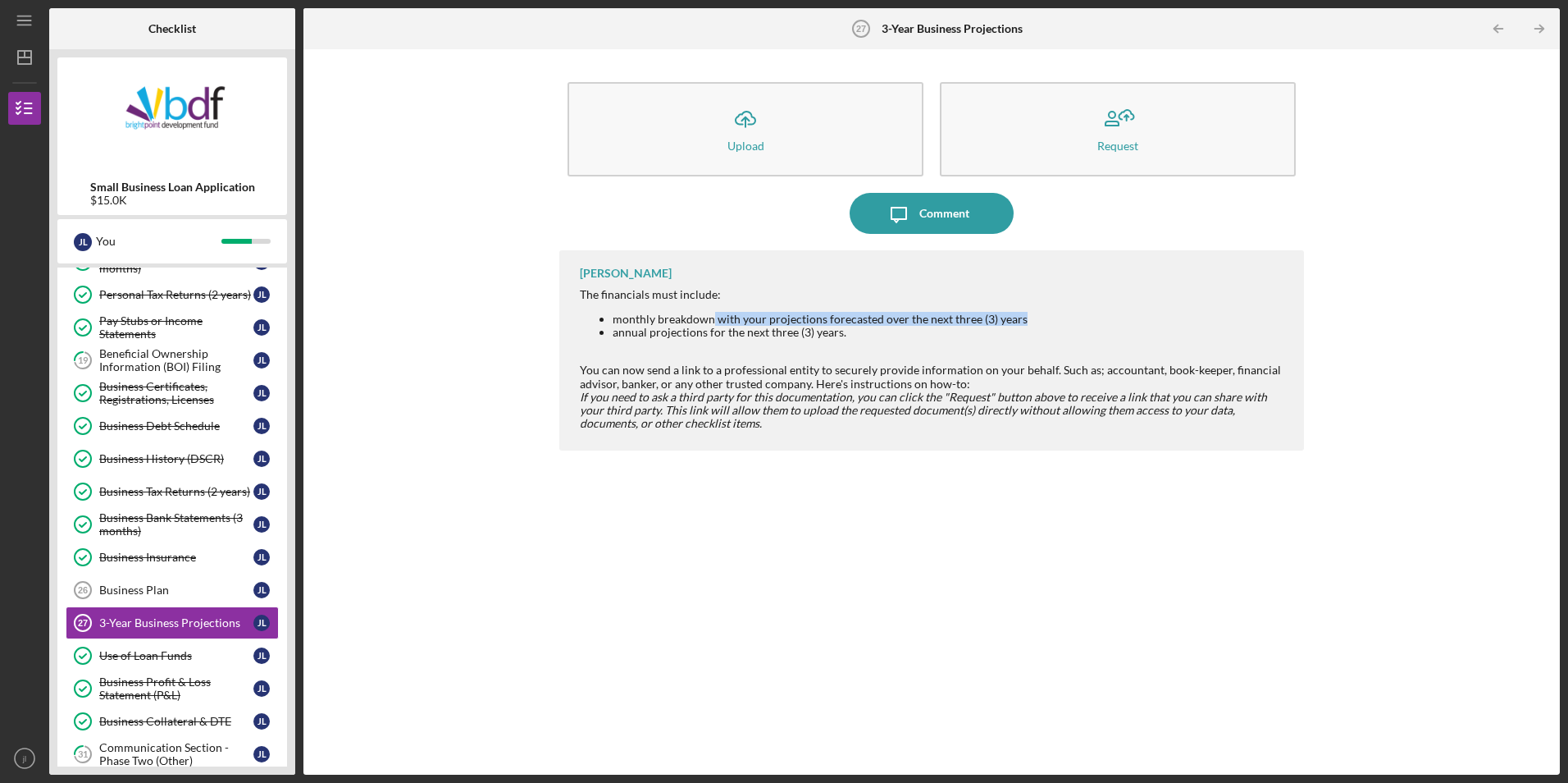
drag, startPoint x: 714, startPoint y: 316, endPoint x: 1022, endPoint y: 318, distance: 308.0
click at [1022, 318] on li "monthly breakdown with your projections forecasted over the next three (3) years" at bounding box center [950, 319] width 674 height 13
copy li "with your projections forecasted over the next three (3) years"
